Goal: Entertainment & Leisure: Browse casually

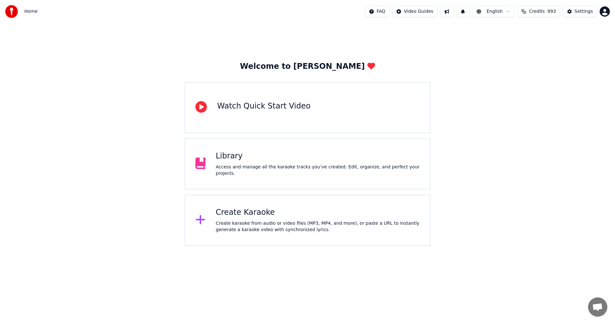
click at [238, 158] on div "Library" at bounding box center [318, 156] width 204 height 10
click at [247, 160] on div "Library" at bounding box center [318, 156] width 204 height 10
